Goal: Task Accomplishment & Management: Manage account settings

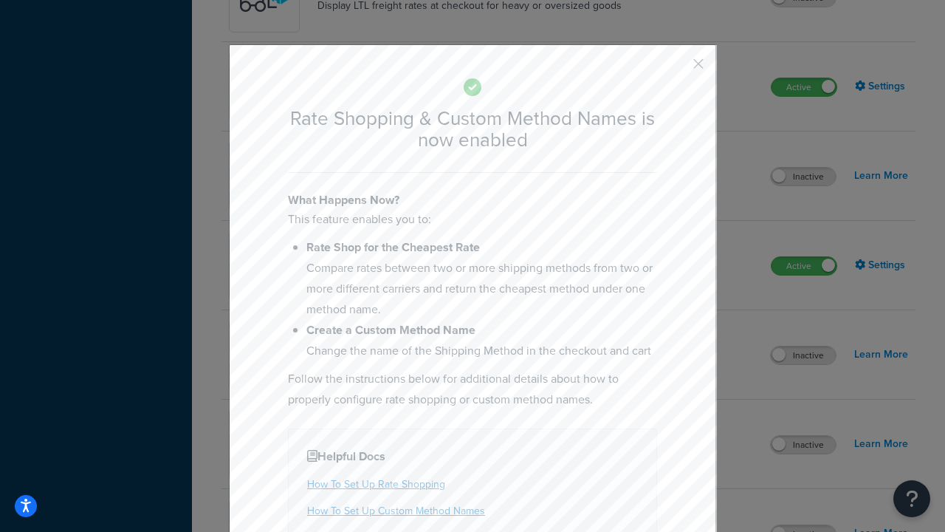
click at [676, 67] on button "button" at bounding box center [677, 69] width 4 height 4
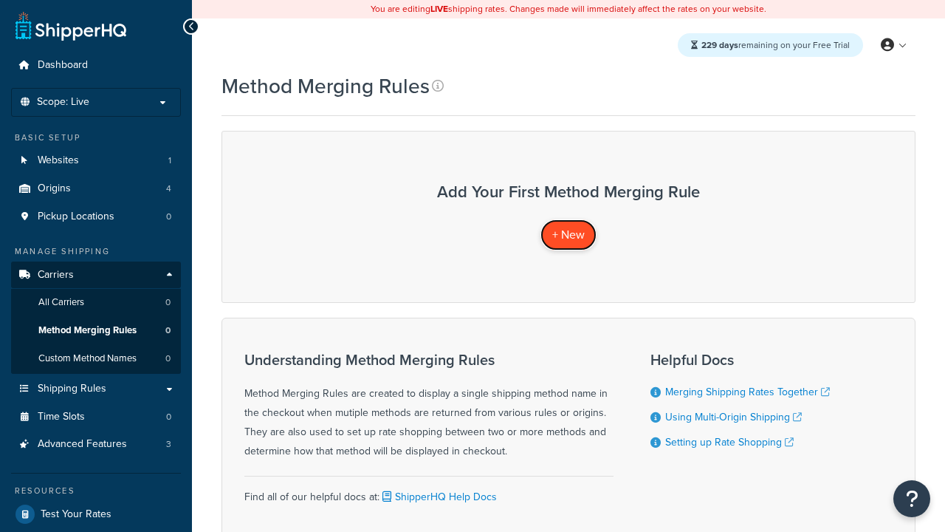
click at [569, 234] on span "+ New" at bounding box center [568, 234] width 32 height 17
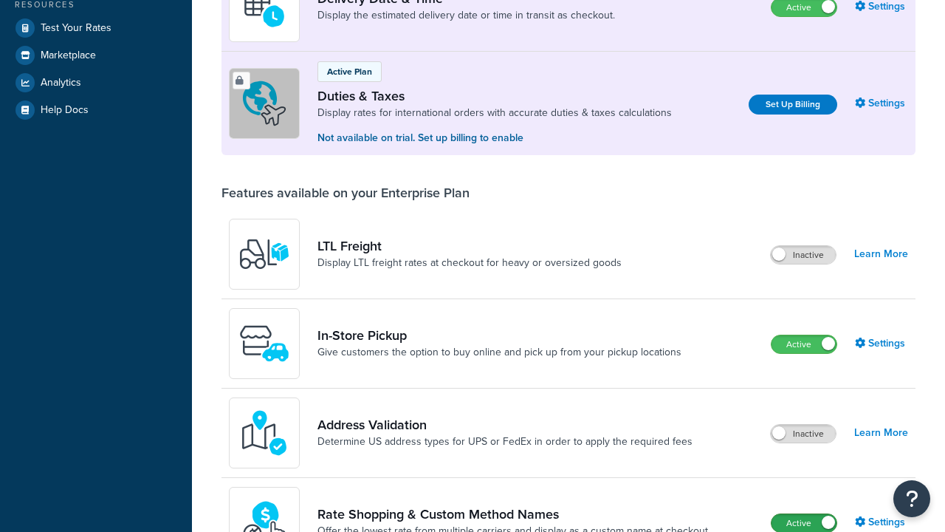
click at [804, 514] on label "Active" at bounding box center [804, 523] width 65 height 18
